Goal: Information Seeking & Learning: Learn about a topic

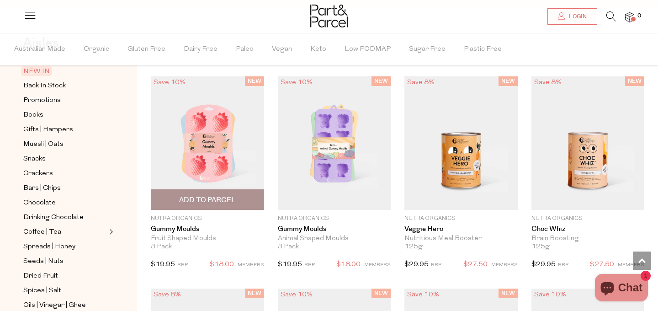
scroll to position [719, 0]
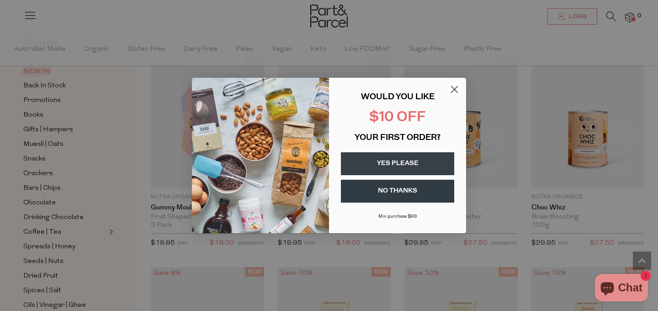
click at [450, 85] on circle "Close dialog" at bounding box center [454, 89] width 15 height 15
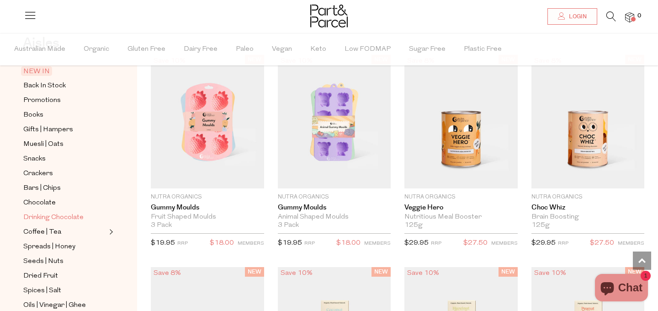
click at [68, 214] on span "Drinking Chocolate" at bounding box center [53, 217] width 60 height 11
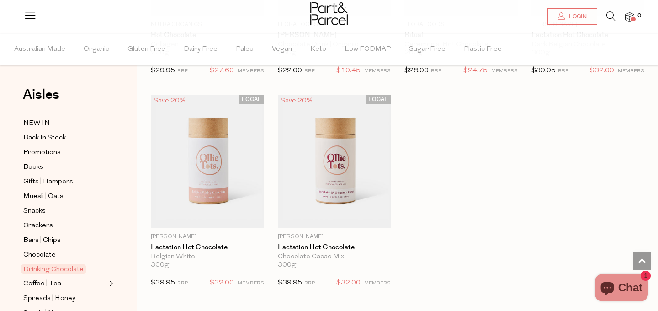
scroll to position [881, 0]
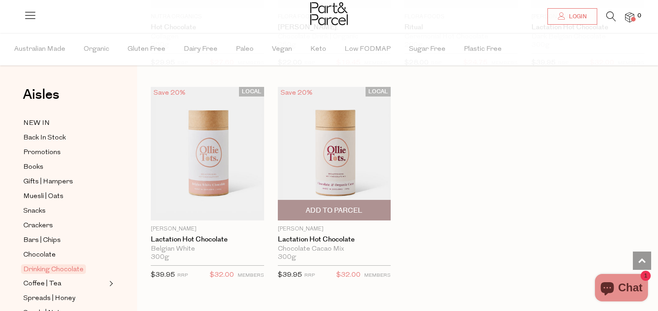
click at [351, 144] on img at bounding box center [334, 153] width 113 height 133
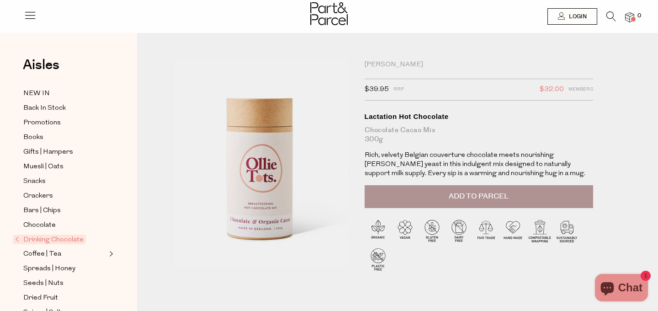
click at [35, 13] on icon at bounding box center [30, 15] width 13 height 13
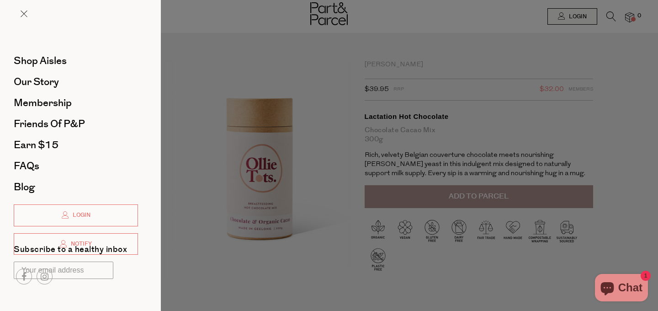
click at [29, 158] on li "FAQs" at bounding box center [76, 165] width 124 height 21
click at [29, 166] on span "FAQs" at bounding box center [27, 166] width 26 height 15
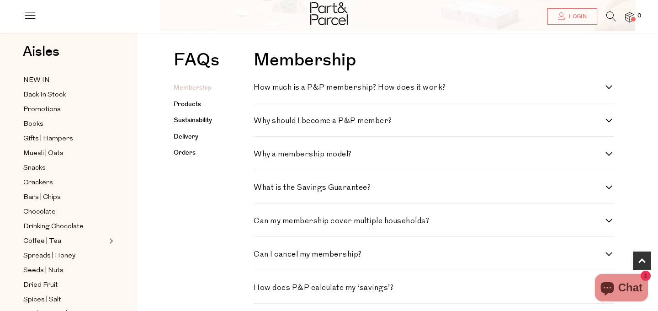
scroll to position [229, 0]
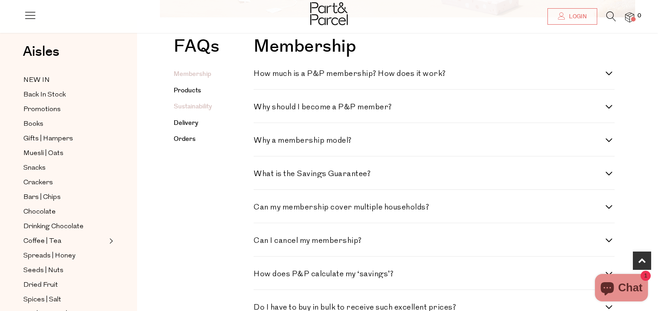
click at [186, 107] on link "Sustainability" at bounding box center [193, 106] width 38 height 9
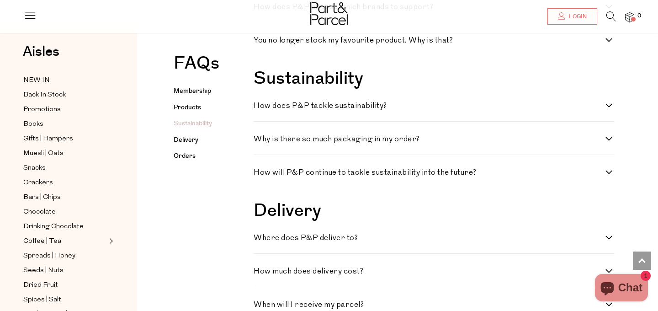
scroll to position [948, 0]
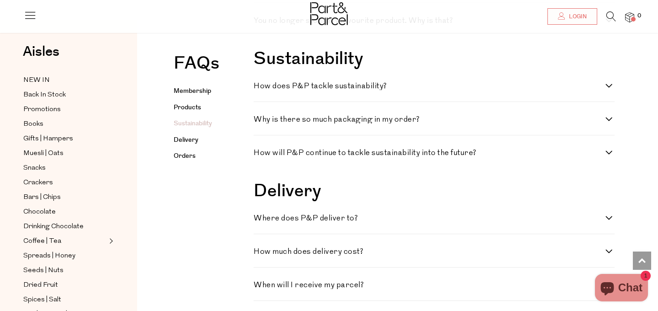
click at [267, 82] on div "How does P&P tackle sustainability? As ethics sit at the core of our business, …" at bounding box center [434, 85] width 361 height 33
click at [270, 88] on h4 "How does P&P tackle sustainability?" at bounding box center [430, 86] width 352 height 8
click at [260, 88] on sustainability\? "How does P&P tackle sustainability?" at bounding box center [257, 85] width 6 height 6
checkbox sustainability\? "true"
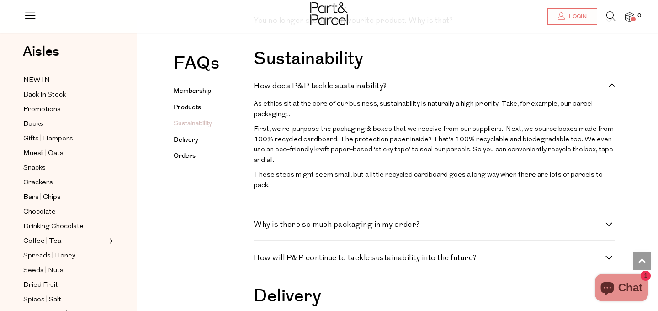
click at [281, 214] on div "Why is there so much packaging in my order? It’s important that your parcel arr…" at bounding box center [434, 223] width 361 height 33
click at [290, 228] on div "Why is there so much packaging in my order? It’s important that your parcel arr…" at bounding box center [434, 223] width 361 height 33
click at [287, 223] on div "Why is there so much packaging in my order? It’s important that your parcel arr…" at bounding box center [434, 223] width 361 height 33
click at [280, 221] on h4 "Why is there so much packaging in my order?" at bounding box center [430, 225] width 352 height 8
click at [260, 221] on order\? "Why is there so much packaging in my order?" at bounding box center [257, 224] width 6 height 6
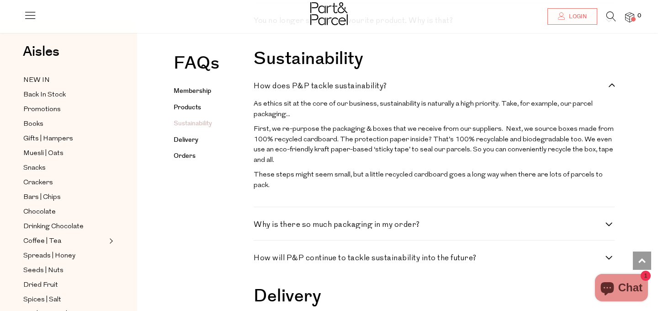
checkbox order\? "true"
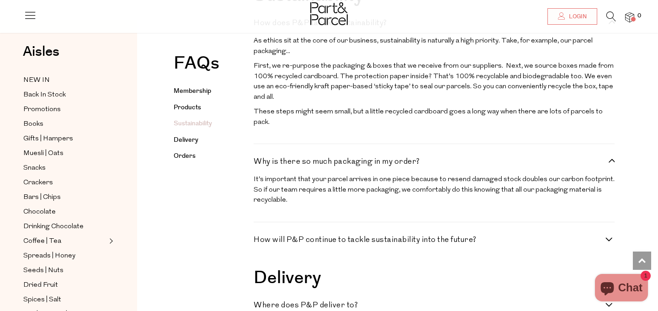
scroll to position [1015, 0]
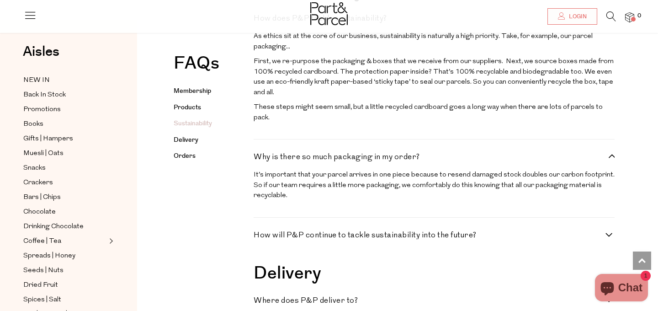
click at [292, 231] on h4 "How will P&P continue to tackle sustainability into the future?" at bounding box center [430, 235] width 352 height 8
click at [260, 231] on future\? "How will P&P continue to tackle sustainability into the future?" at bounding box center [257, 234] width 6 height 6
checkbox future\? "true"
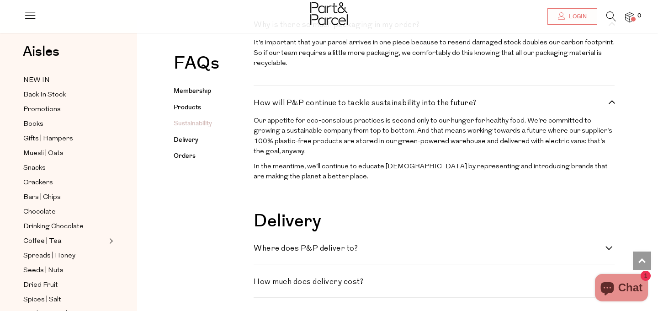
scroll to position [1148, 0]
click at [49, 154] on span "Muesli | Oats" at bounding box center [43, 153] width 40 height 11
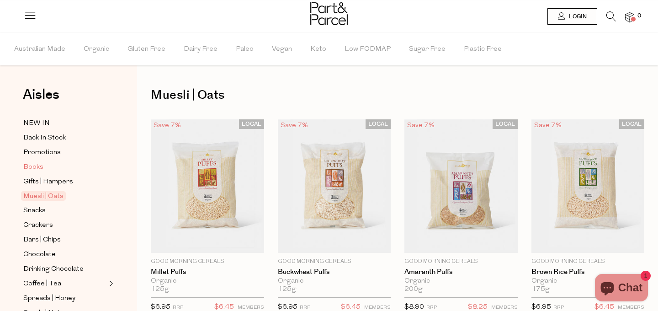
click at [49, 164] on link "Books" at bounding box center [64, 166] width 83 height 11
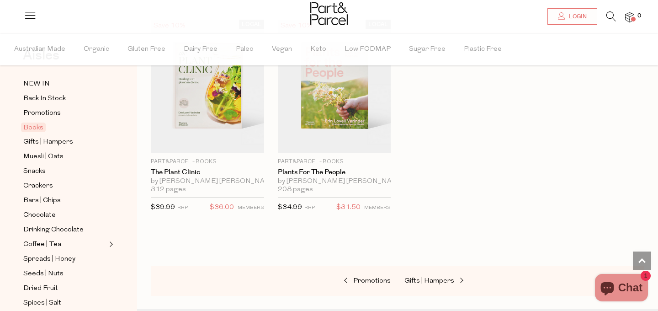
scroll to position [516, 0]
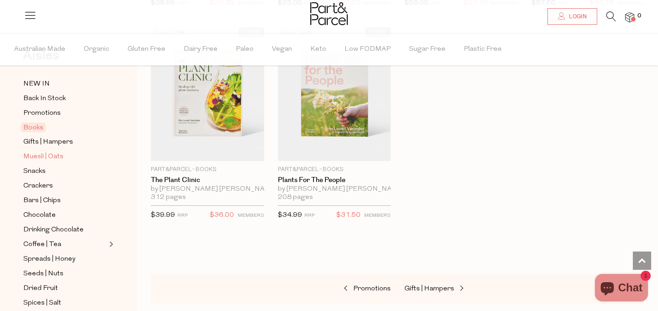
click at [59, 153] on span "Muesli | Oats" at bounding box center [43, 156] width 40 height 11
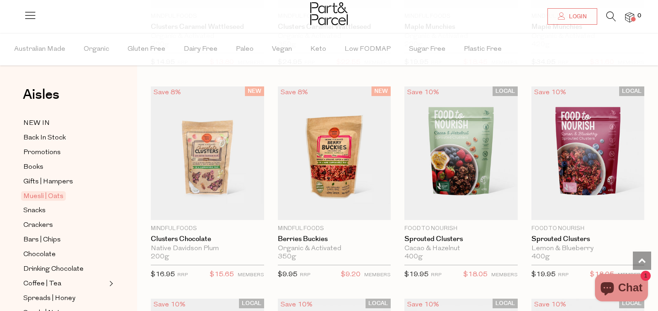
scroll to position [887, 0]
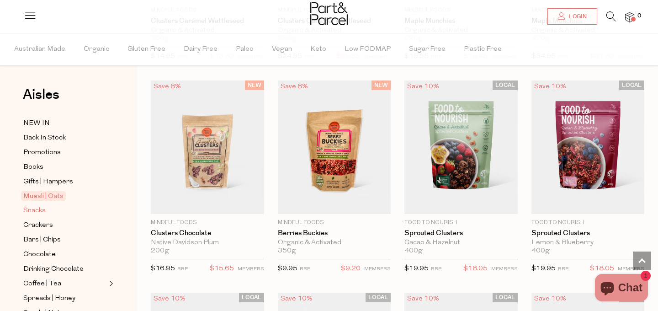
click at [31, 208] on span "Snacks" at bounding box center [34, 210] width 22 height 11
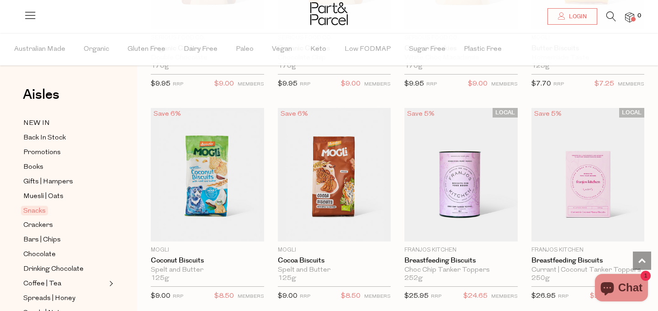
scroll to position [1924, 0]
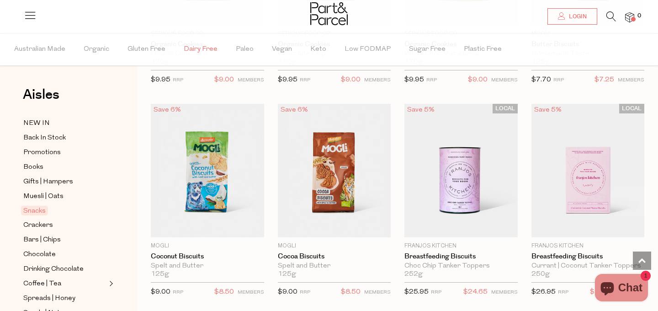
click at [201, 50] on span "Dairy Free" at bounding box center [201, 49] width 34 height 32
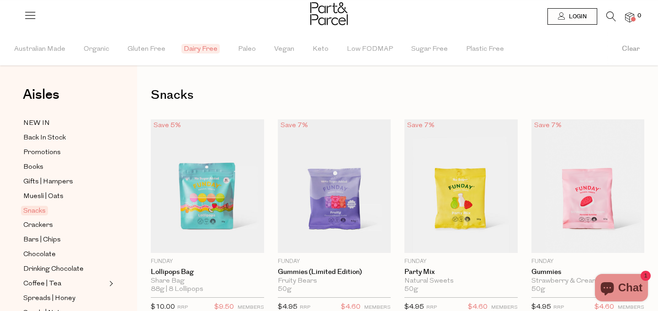
click at [233, 50] on li "Dairy Free" at bounding box center [211, 49] width 54 height 32
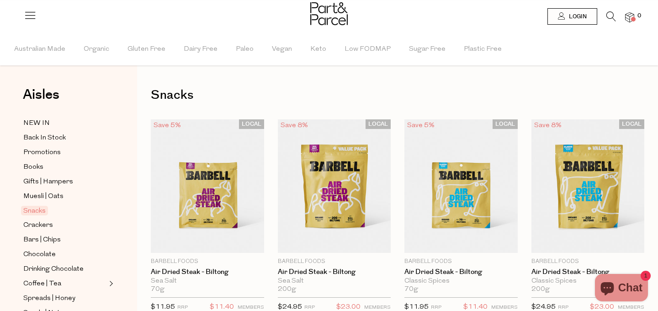
click at [262, 51] on li "Paleo" at bounding box center [254, 49] width 36 height 32
click at [321, 51] on span "Keto" at bounding box center [321, 49] width 16 height 32
click at [354, 55] on span "Low FODMAP" at bounding box center [372, 49] width 46 height 32
click at [419, 51] on span "Sugar Free" at bounding box center [434, 49] width 37 height 32
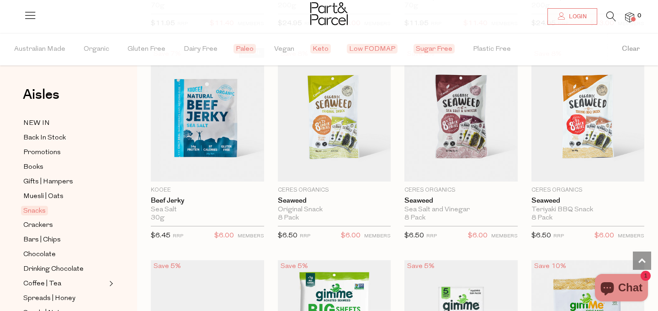
scroll to position [281, 0]
